Goal: Book appointment/travel/reservation

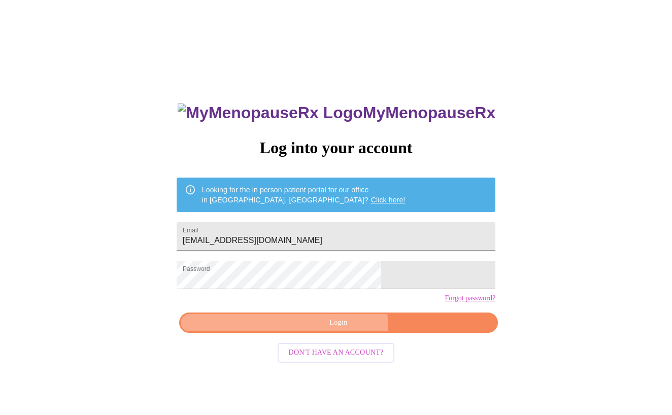
click at [341, 329] on span "Login" at bounding box center [338, 323] width 295 height 13
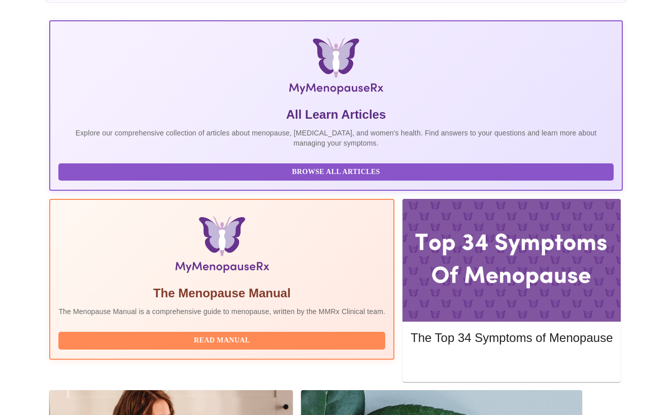
scroll to position [140, 0]
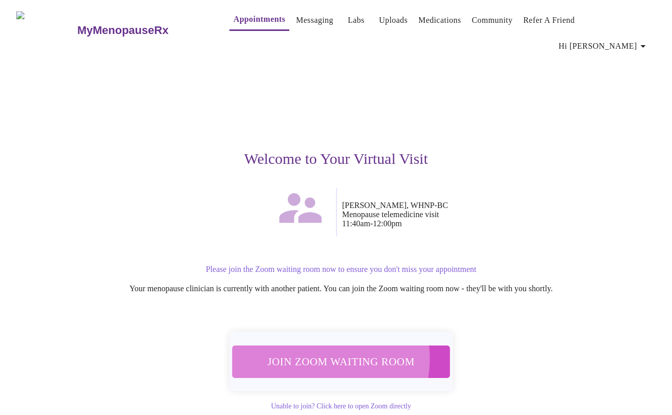
click at [318, 352] on span "Join Zoom Waiting Room" at bounding box center [341, 361] width 191 height 19
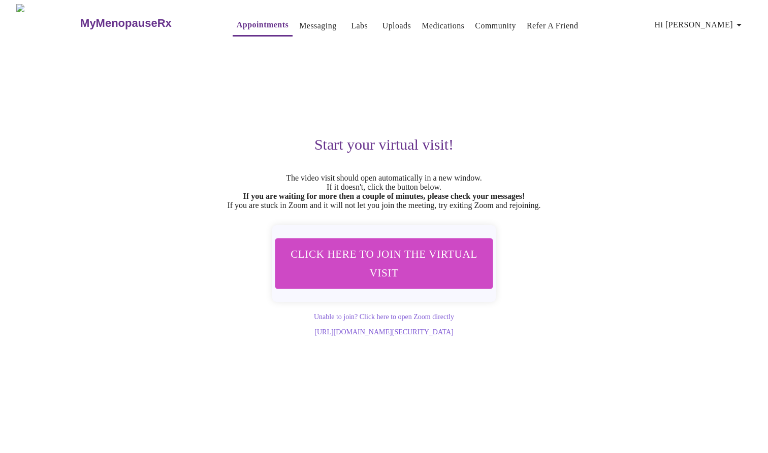
click at [379, 264] on span "Click here to join the virtual visit" at bounding box center [383, 264] width 191 height 38
